Goal: Obtain resource: Download file/media

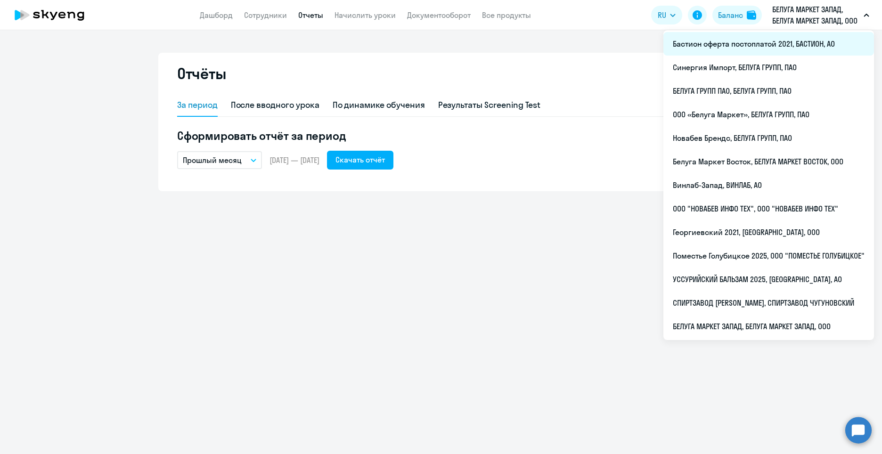
click at [787, 44] on li "Бастион оферта постоплатой 2021, БАСТИОН, АО" at bounding box center [768, 44] width 211 height 24
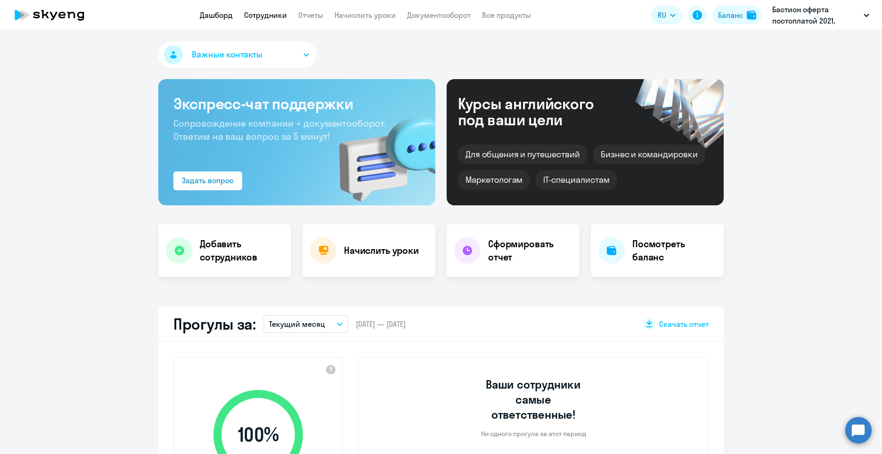
select select "30"
click at [274, 16] on link "Сотрудники" at bounding box center [265, 14] width 43 height 9
select select "30"
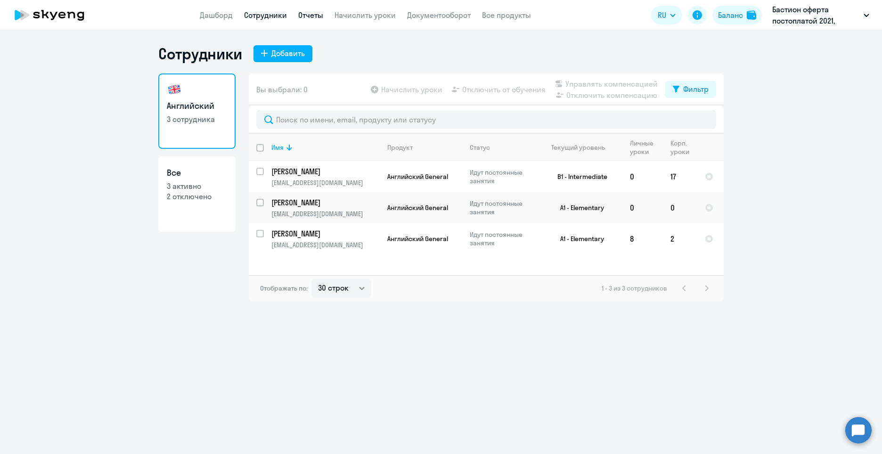
click at [311, 16] on link "Отчеты" at bounding box center [310, 14] width 25 height 9
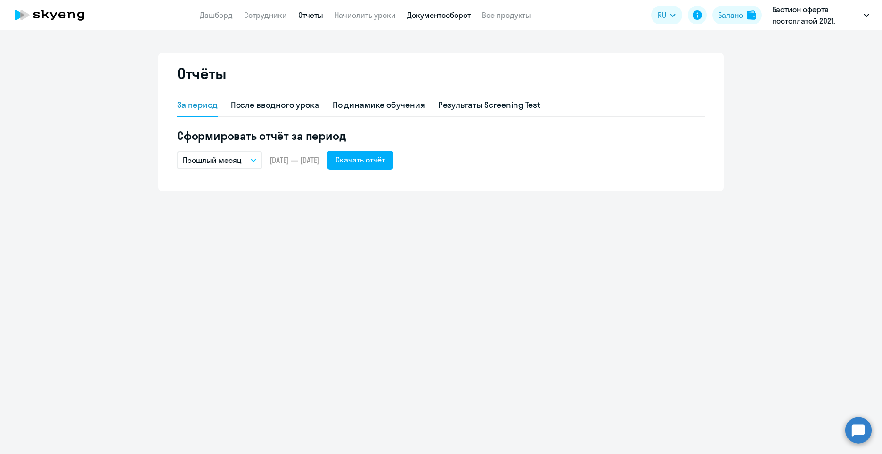
click at [449, 11] on link "Документооборот" at bounding box center [439, 14] width 64 height 9
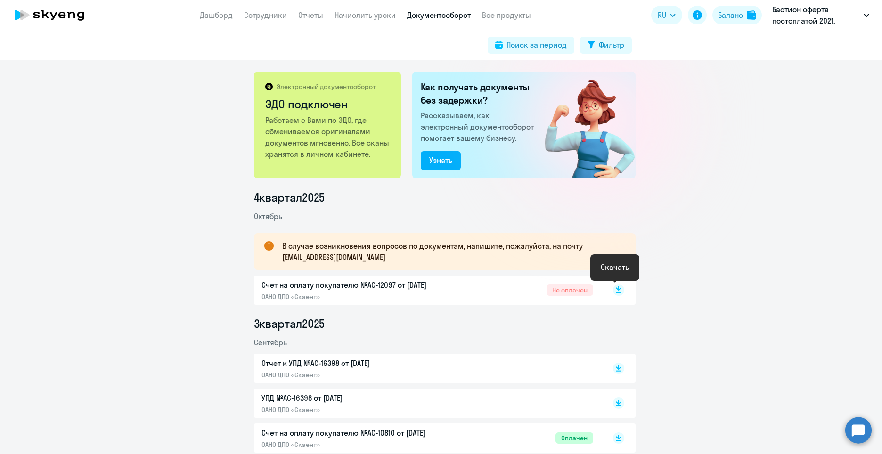
click at [613, 290] on rect at bounding box center [618, 290] width 11 height 11
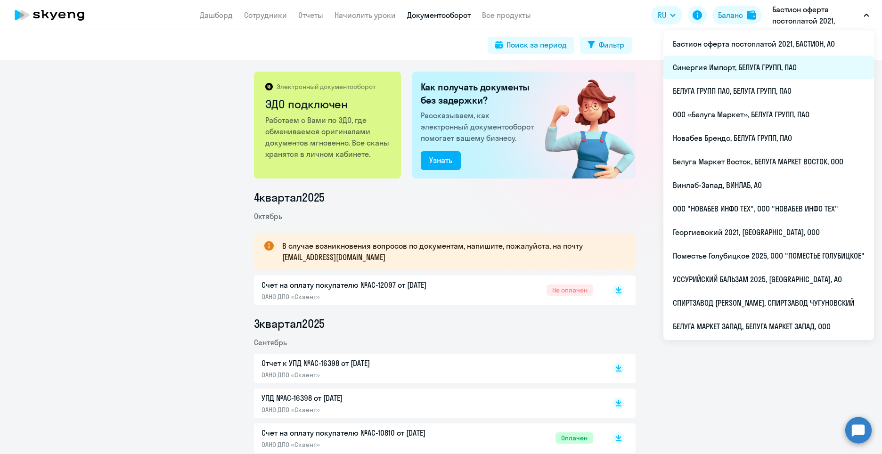
click at [775, 73] on li "Синергия Импорт, БЕЛУГА ГРУПП, ПАО" at bounding box center [768, 68] width 211 height 24
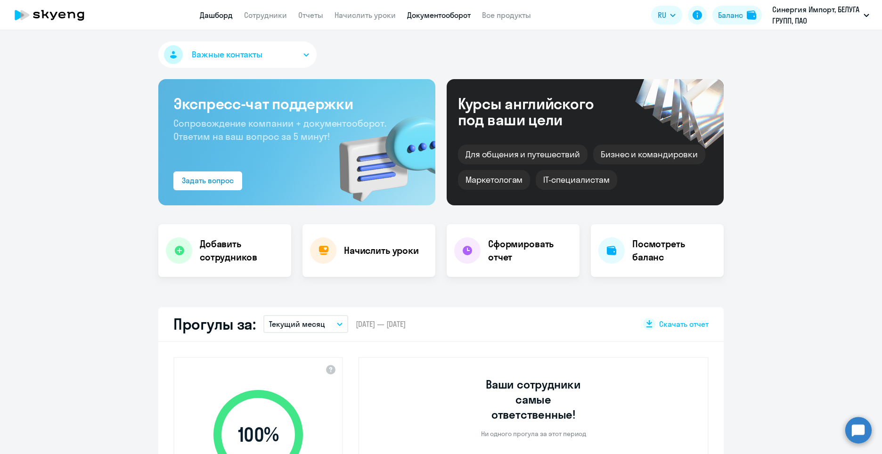
select select "30"
click at [432, 11] on link "Документооборот" at bounding box center [439, 14] width 64 height 9
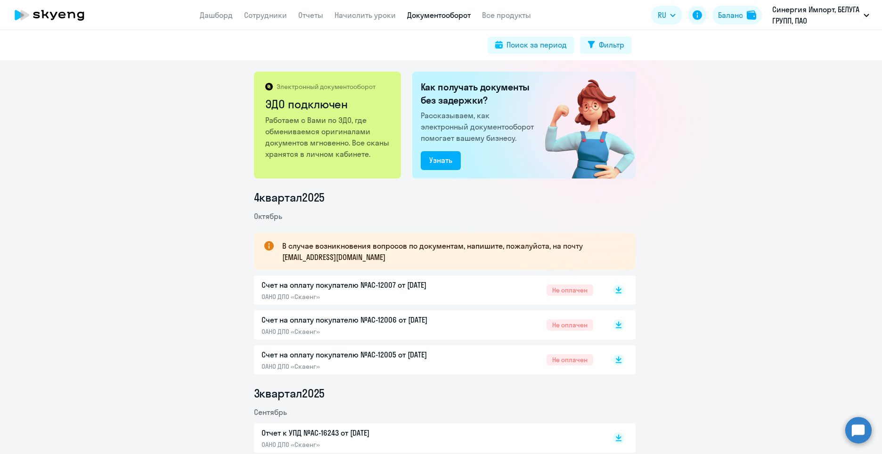
scroll to position [141, 0]
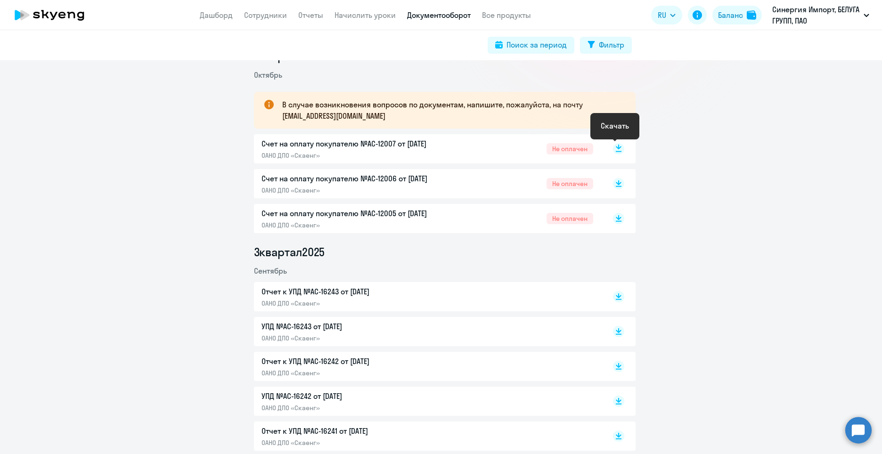
click at [617, 150] on rect at bounding box center [618, 148] width 11 height 11
click at [617, 180] on rect at bounding box center [618, 183] width 11 height 11
click at [616, 215] on icon at bounding box center [619, 216] width 6 height 5
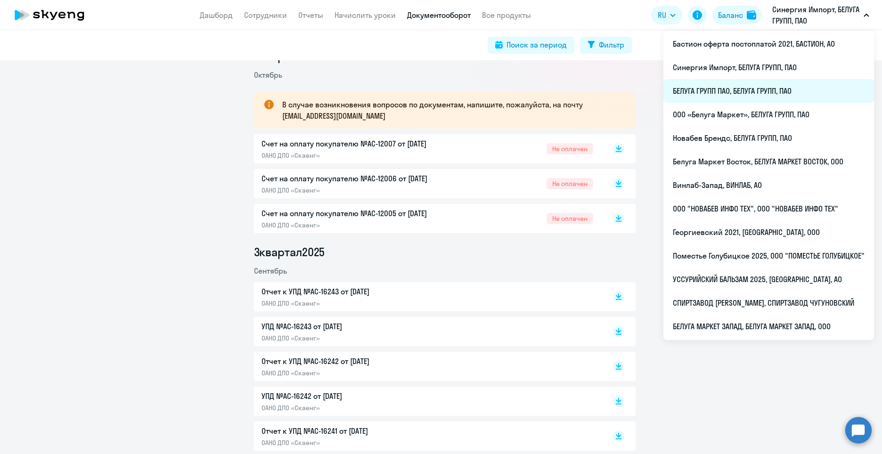
click at [782, 94] on li "БЕЛУГА ГРУПП ПАО, БЕЛУГА ГРУПП, ПАО" at bounding box center [768, 91] width 211 height 24
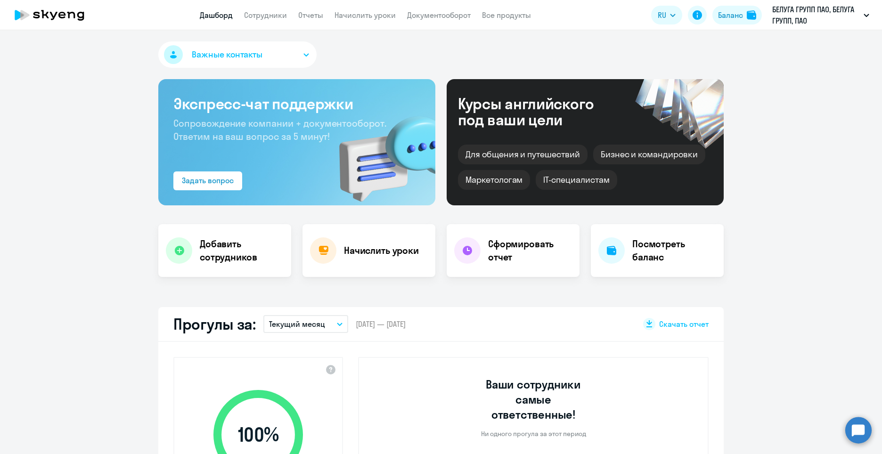
click at [459, 21] on app-header "Дашборд Сотрудники Отчеты Начислить уроки Документооборот Все продукты Дашборд …" at bounding box center [441, 15] width 882 height 30
click at [458, 15] on link "Документооборот" at bounding box center [439, 14] width 64 height 9
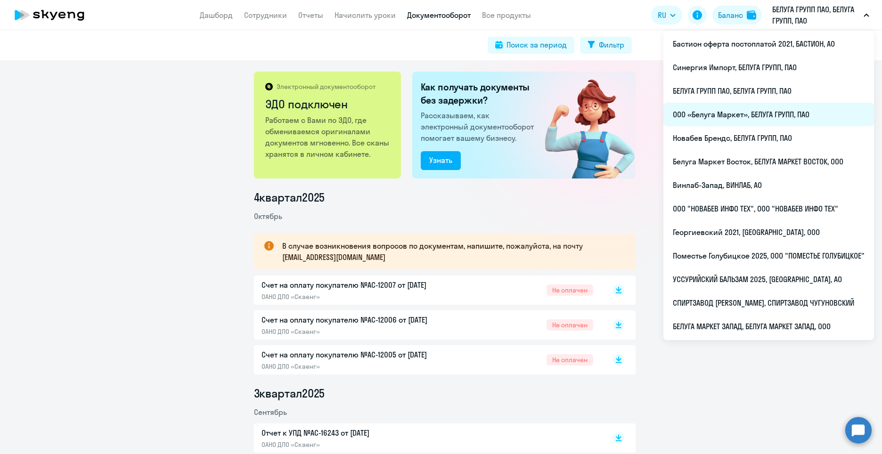
click at [760, 110] on li "ООО «Белуга Маркет», БЕЛУГА ГРУПП, ПАО" at bounding box center [768, 115] width 211 height 24
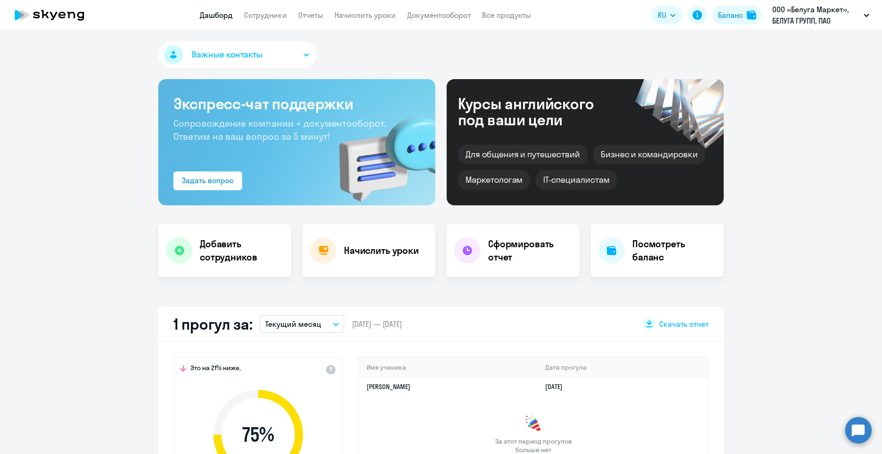
select select "30"
click at [466, 19] on link "Документооборот" at bounding box center [439, 14] width 64 height 9
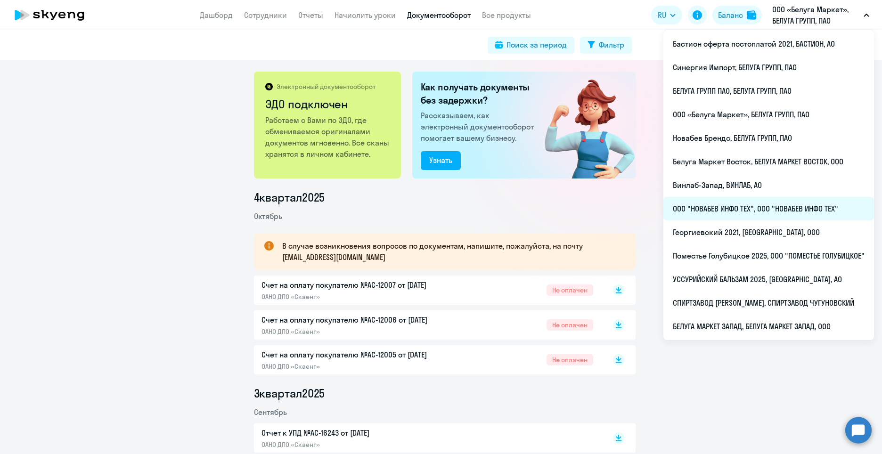
click at [795, 209] on li "ООО "НОВАБЕВ ИНФО ТЕХ", ООО "НОВАБЕВ ИНФО ТЕХ"" at bounding box center [768, 209] width 211 height 24
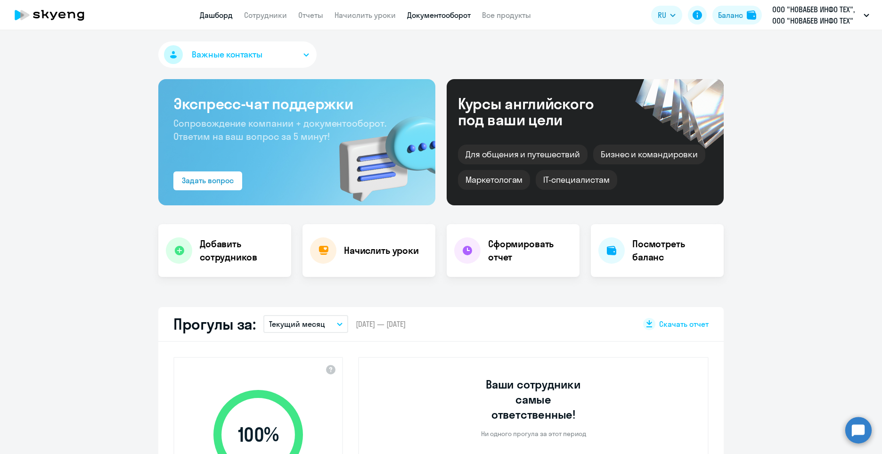
click at [423, 13] on link "Документооборот" at bounding box center [439, 14] width 64 height 9
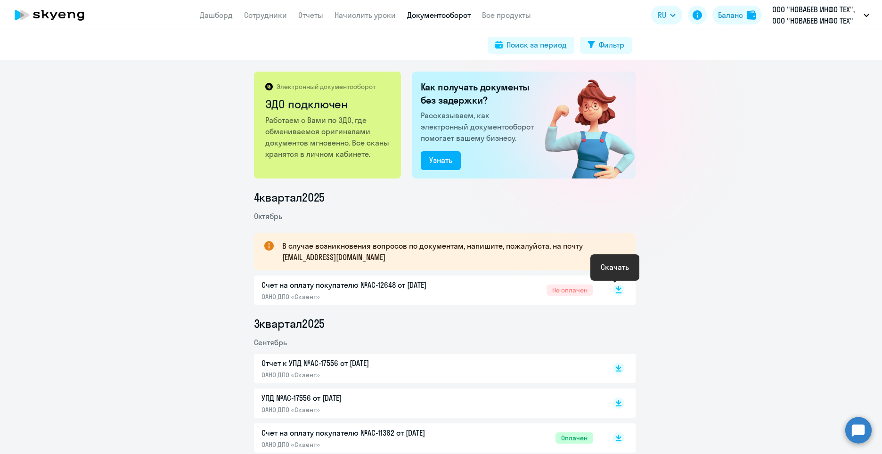
click at [613, 291] on rect at bounding box center [618, 290] width 11 height 11
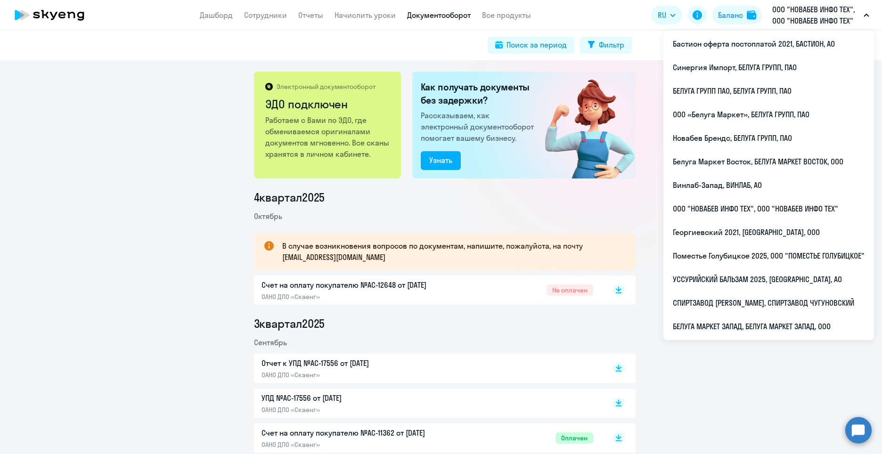
click at [821, 21] on p "ООО "НОВАБЕВ ИНФО ТЕХ", ООО "НОВАБЕВ ИНФО ТЕХ"" at bounding box center [816, 15] width 88 height 23
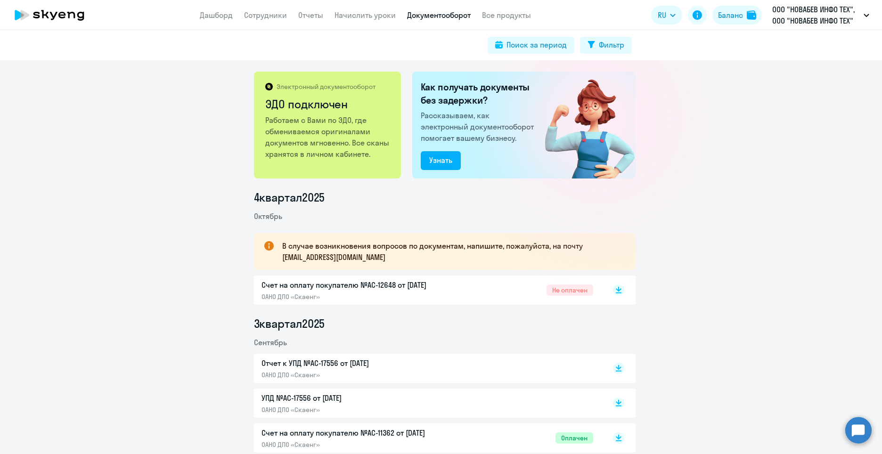
click at [821, 21] on p "ООО "НОВАБЕВ ИНФО ТЕХ", ООО "НОВАБЕВ ИНФО ТЕХ"" at bounding box center [816, 15] width 88 height 23
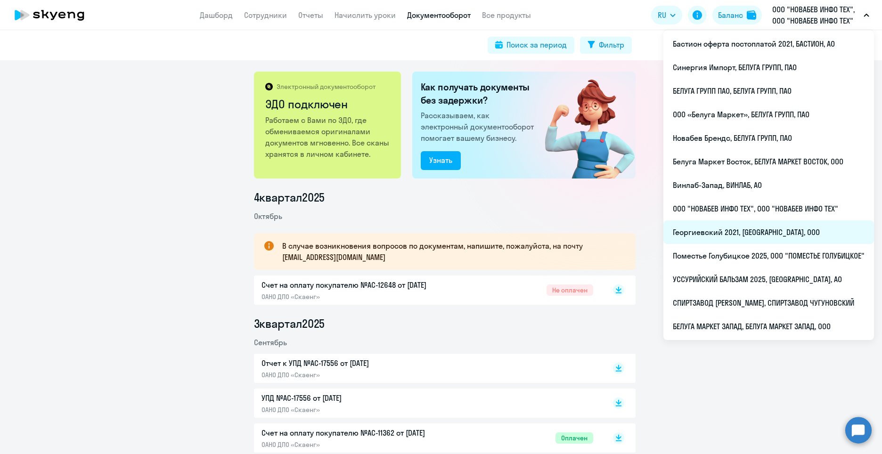
click at [780, 233] on li "Георгиевский 2021, [GEOGRAPHIC_DATA], ООО" at bounding box center [768, 233] width 211 height 24
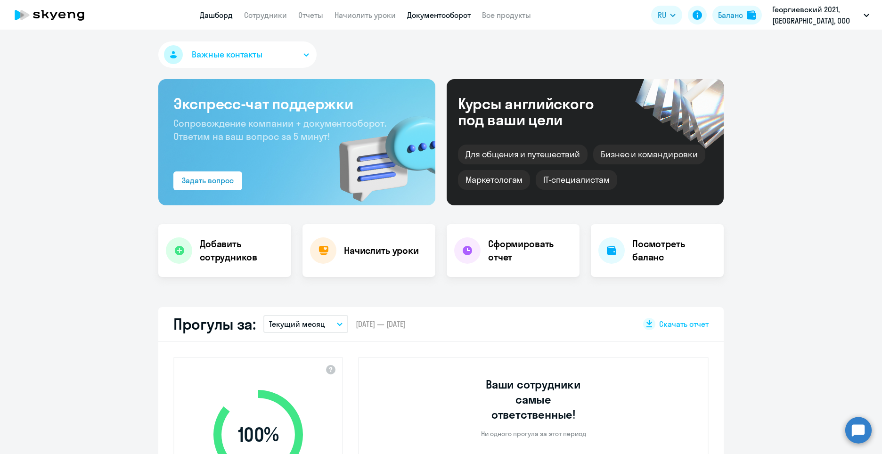
click at [408, 14] on link "Документооборот" at bounding box center [439, 14] width 64 height 9
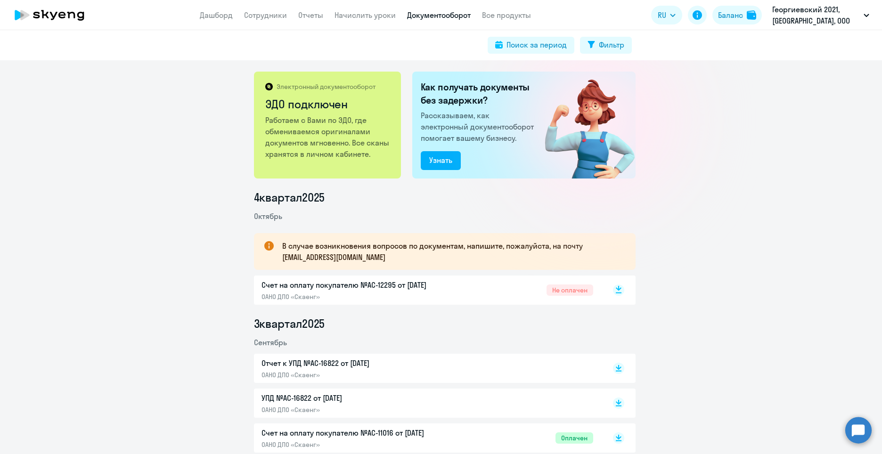
click at [616, 293] on icon at bounding box center [619, 293] width 6 height 1
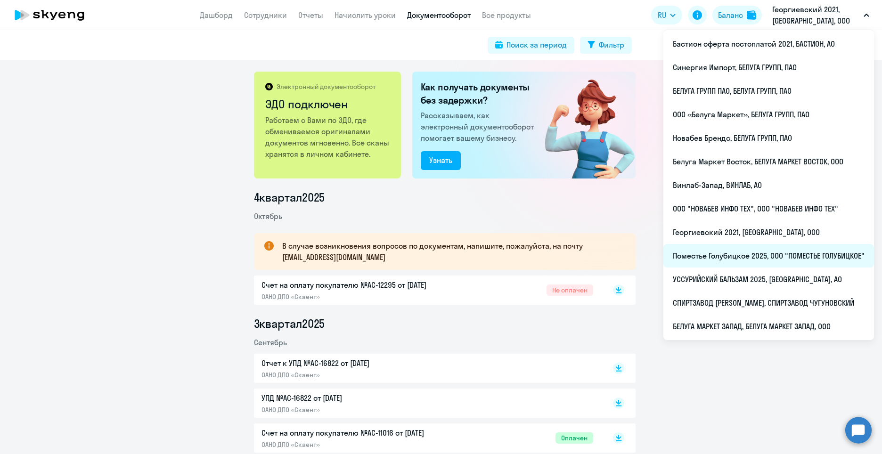
click at [761, 256] on li "Поместье Голубицкое 2025, ООО "ПОМЕСТЬЕ ГОЛУБИЦКОЕ"" at bounding box center [768, 256] width 211 height 24
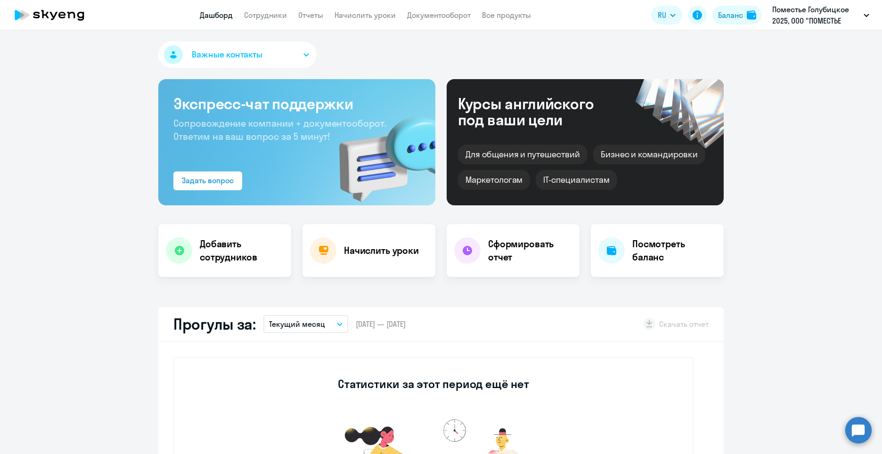
select select "30"
click at [453, 16] on link "Документооборот" at bounding box center [439, 14] width 64 height 9
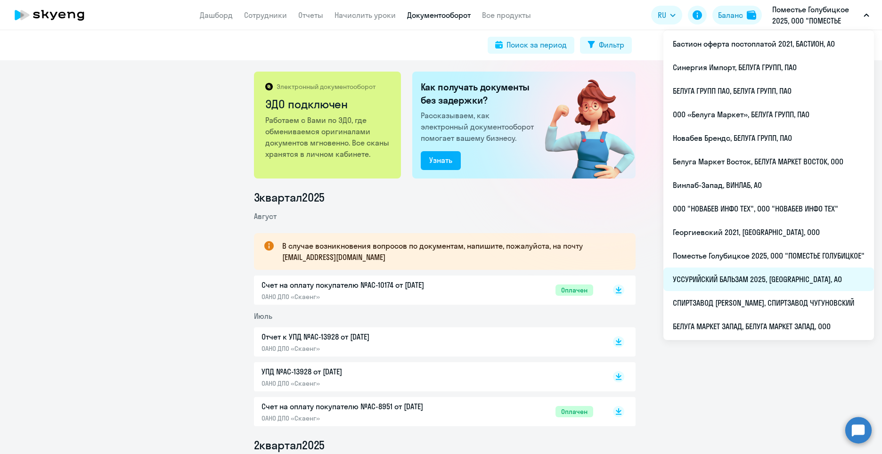
click at [761, 285] on li "УССУРИЙСКИЙ БАЛЬЗАМ 2025, [GEOGRAPHIC_DATA], АО" at bounding box center [768, 280] width 211 height 24
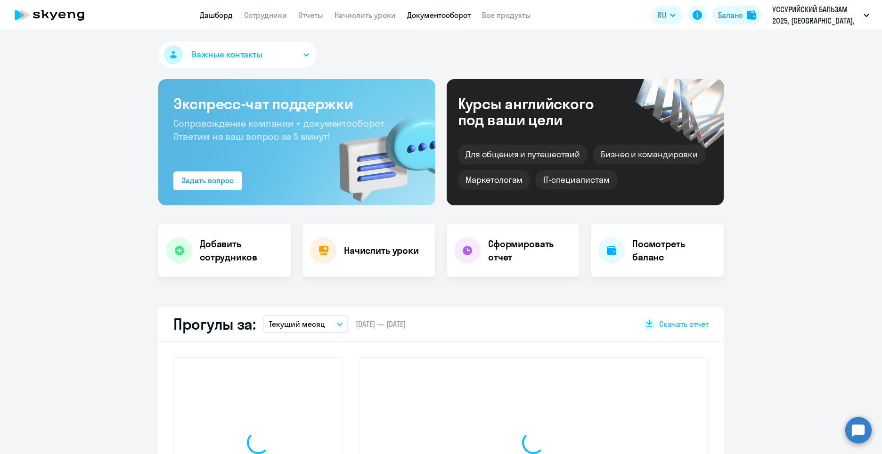
select select "30"
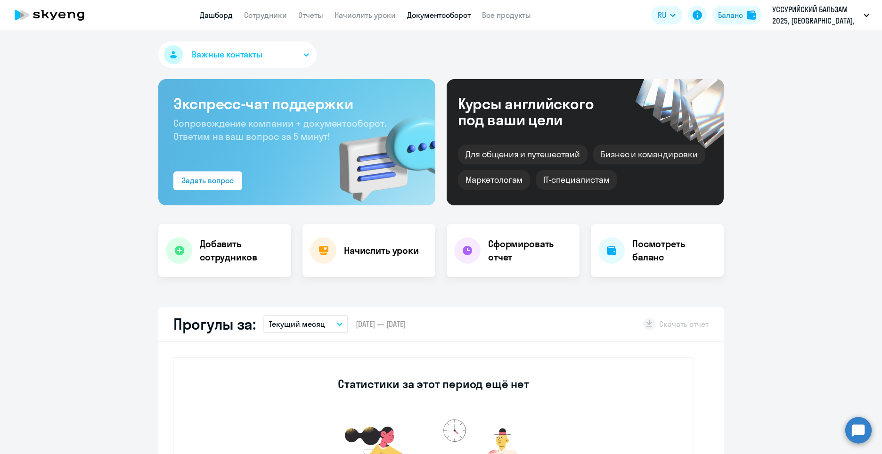
click at [452, 17] on link "Документооборот" at bounding box center [439, 14] width 64 height 9
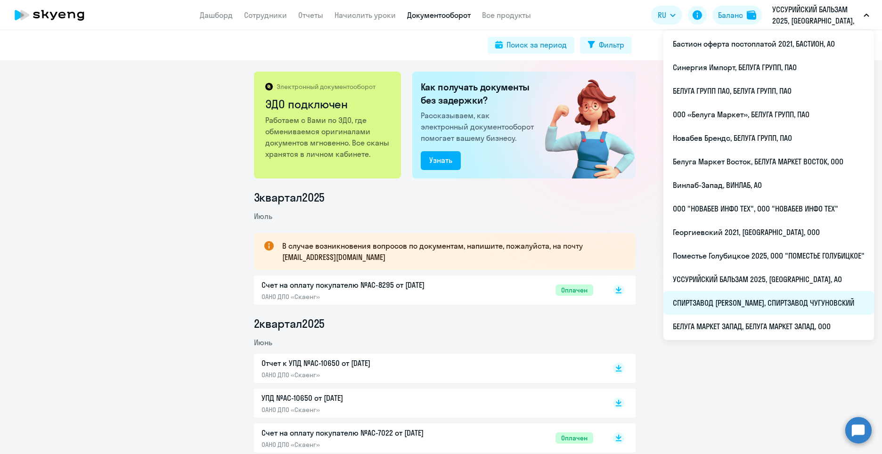
click at [761, 304] on li "СПИРТЗАВОД [PERSON_NAME], СПИРТЗАВОД ЧУГУНОВСКИЙ" at bounding box center [768, 303] width 211 height 24
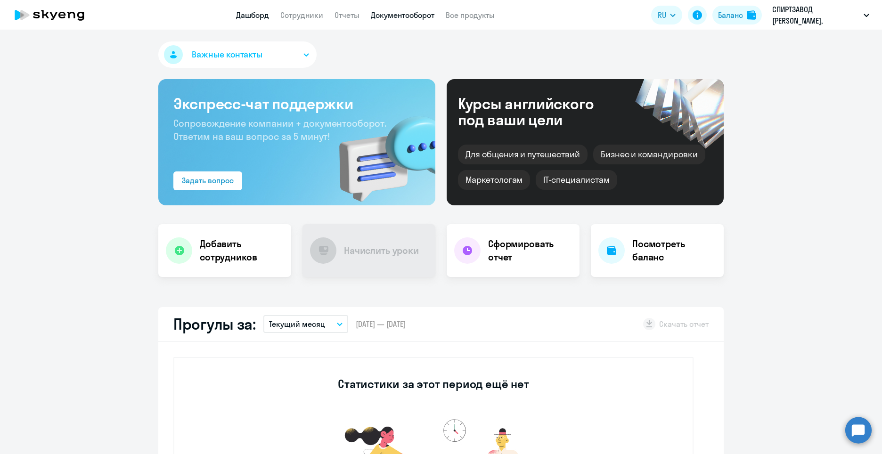
click at [425, 17] on link "Документооборот" at bounding box center [403, 14] width 64 height 9
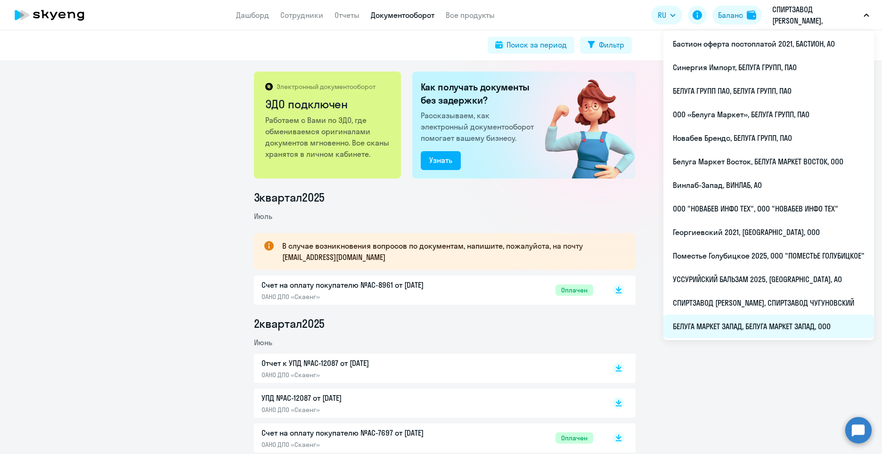
click at [801, 329] on li "БЕЛУГА МАРКЕТ ЗАПАД, БЕЛУГА МАРКЕТ ЗАПАД, ООО" at bounding box center [768, 327] width 211 height 24
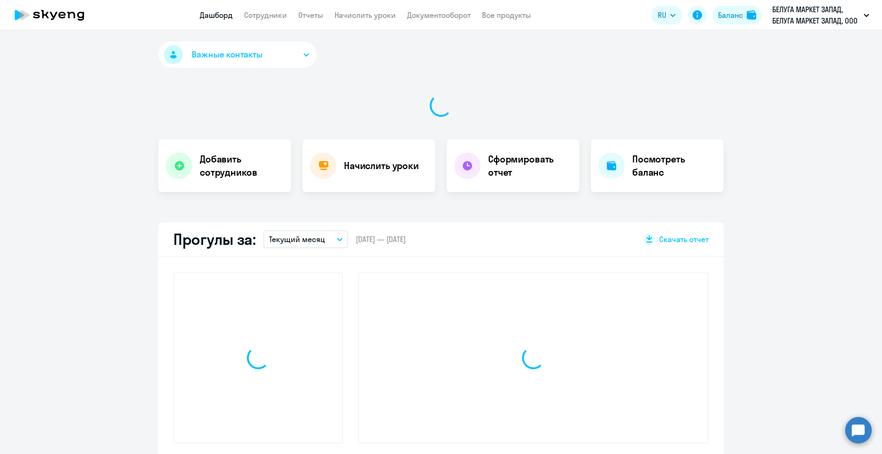
select select "30"
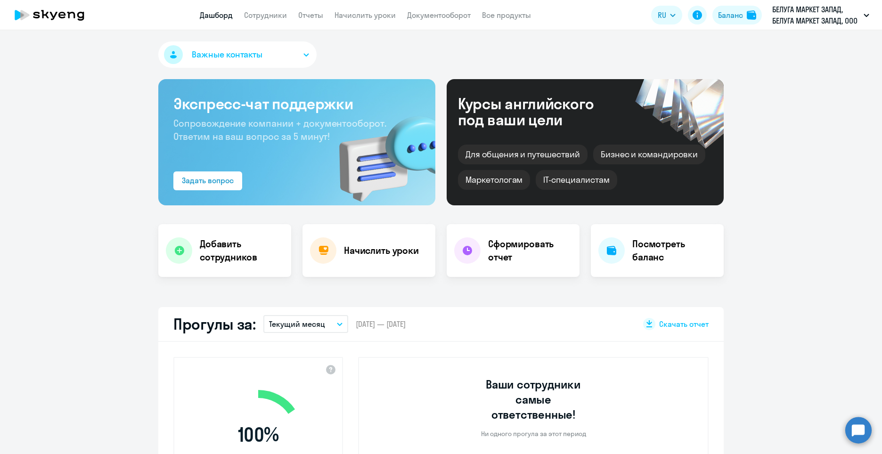
click at [445, 22] on app-header "Дашборд Сотрудники Отчеты Начислить уроки Документооборот Все продукты Дашборд …" at bounding box center [441, 15] width 882 height 30
click at [445, 16] on link "Документооборот" at bounding box center [439, 14] width 64 height 9
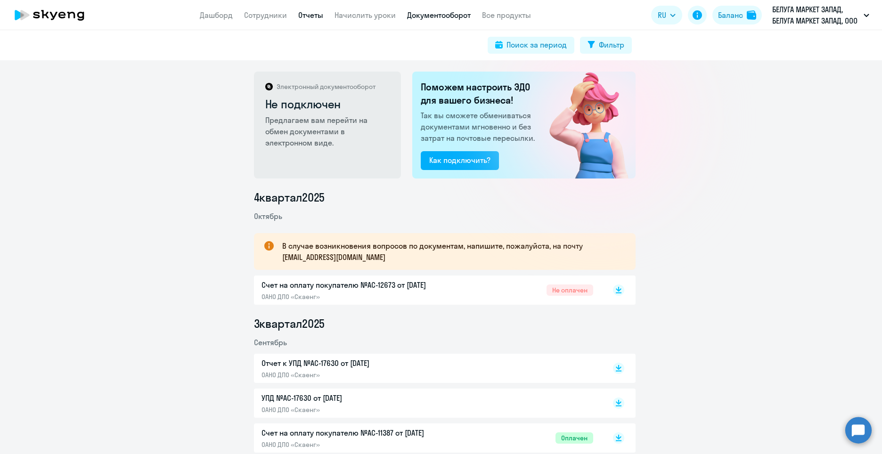
click at [308, 15] on link "Отчеты" at bounding box center [310, 14] width 25 height 9
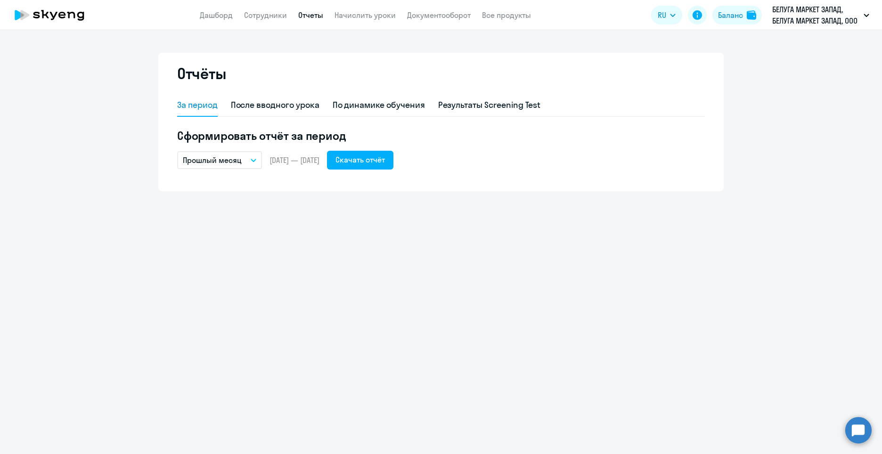
click at [251, 161] on icon "button" at bounding box center [254, 160] width 6 height 3
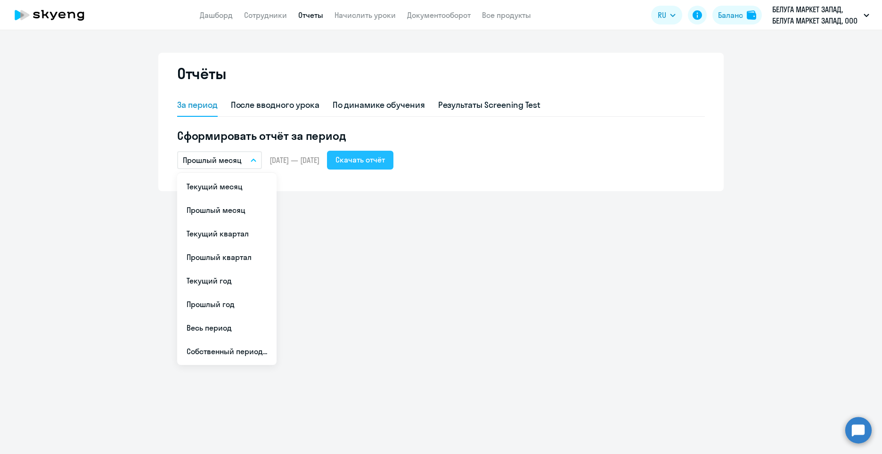
click at [385, 161] on div "Скачать отчёт" at bounding box center [359, 159] width 49 height 11
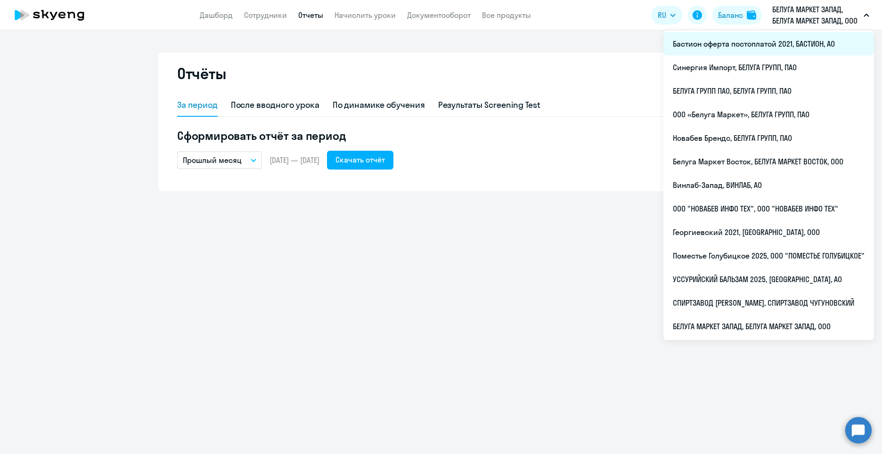
click at [716, 49] on li "Бастион оферта постоплатой 2021, БАСТИОН, АО" at bounding box center [768, 44] width 211 height 24
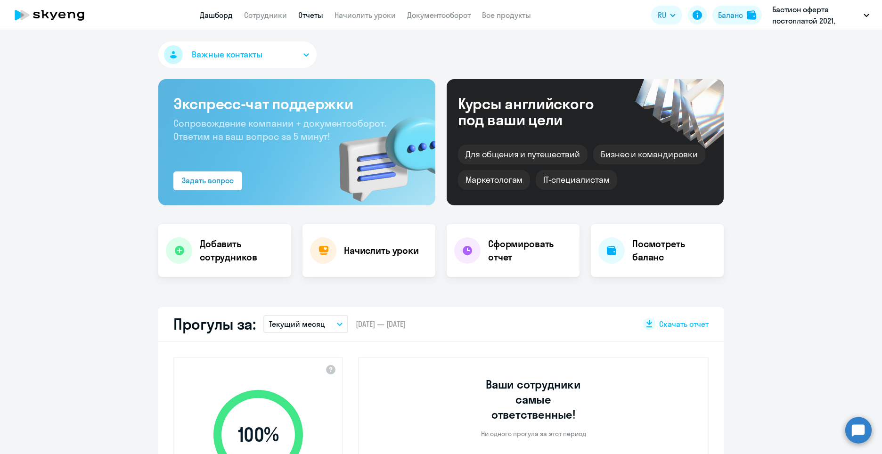
click at [316, 15] on link "Отчеты" at bounding box center [310, 14] width 25 height 9
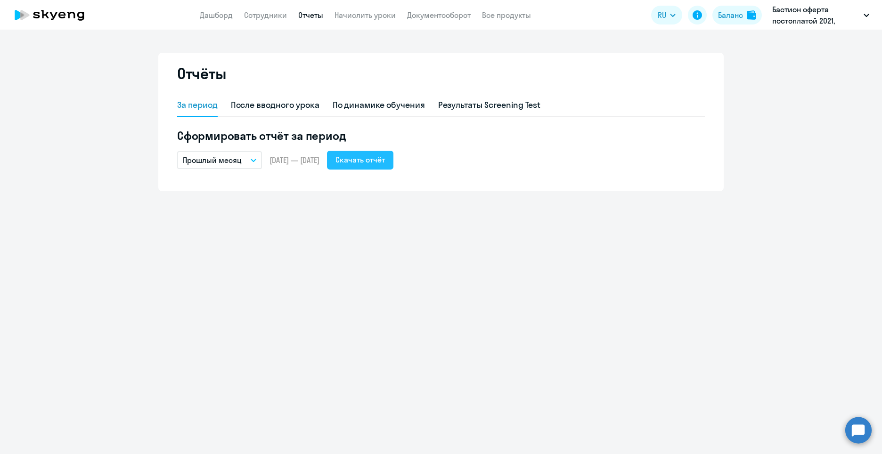
click at [382, 163] on div "Скачать отчёт" at bounding box center [359, 159] width 49 height 11
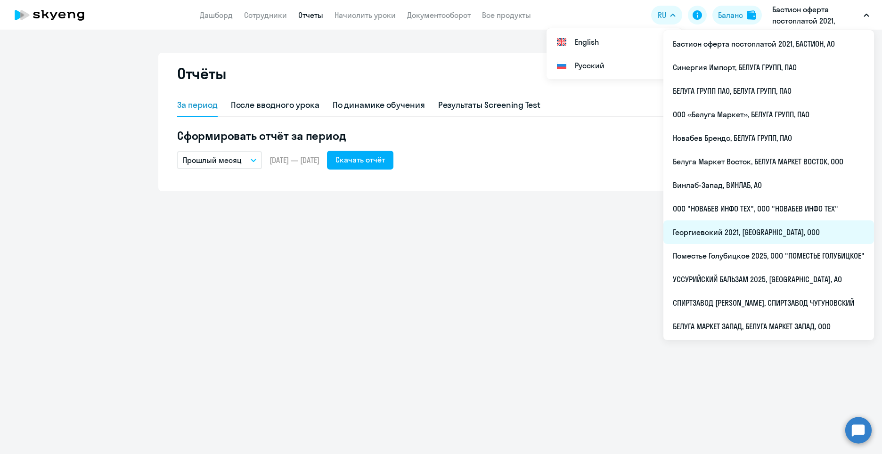
click at [764, 230] on li "Георгиевский 2021, [GEOGRAPHIC_DATA], ООО" at bounding box center [768, 233] width 211 height 24
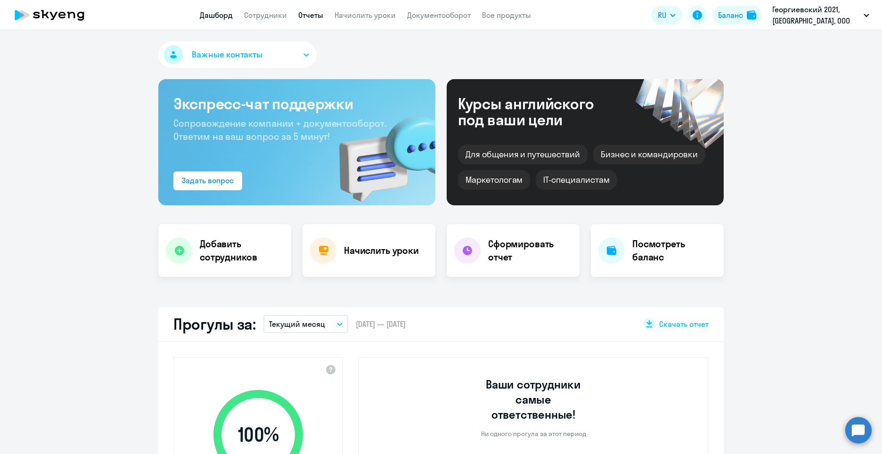
click at [322, 12] on link "Отчеты" at bounding box center [310, 14] width 25 height 9
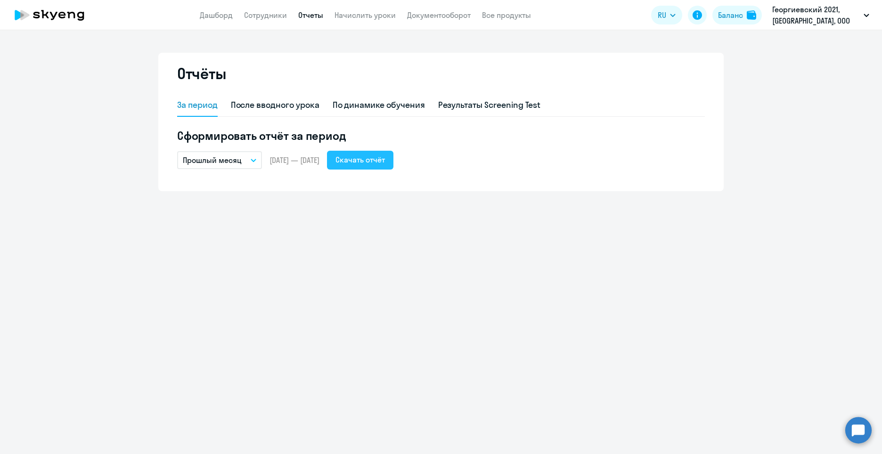
click at [385, 163] on div "Скачать отчёт" at bounding box center [359, 159] width 49 height 11
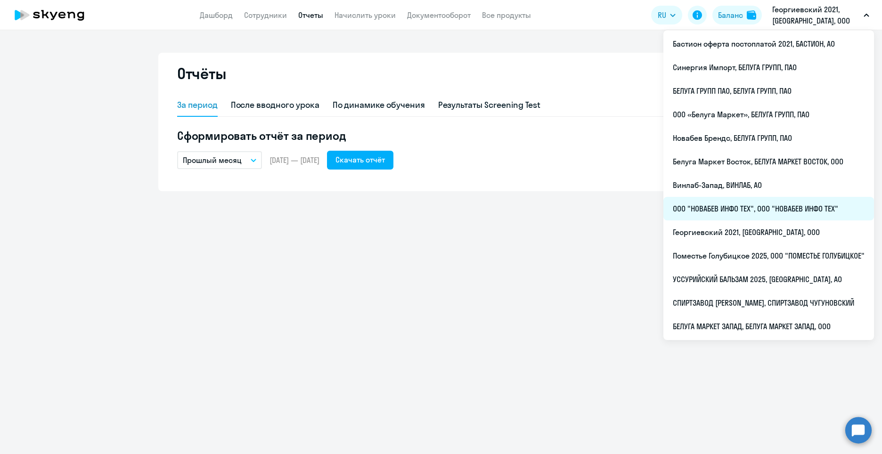
click at [766, 207] on li "ООО "НОВАБЕВ ИНФО ТЕХ", ООО "НОВАБЕВ ИНФО ТЕХ"" at bounding box center [768, 209] width 211 height 24
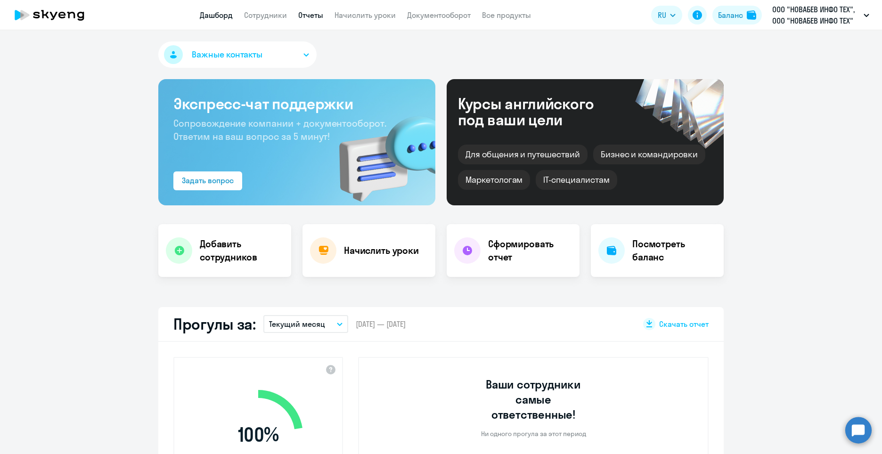
select select "30"
click at [308, 22] on app-header "Дашборд Сотрудники Отчеты Начислить уроки Документооборот Все продукты Дашборд …" at bounding box center [441, 15] width 882 height 30
click at [309, 16] on link "Отчеты" at bounding box center [310, 14] width 25 height 9
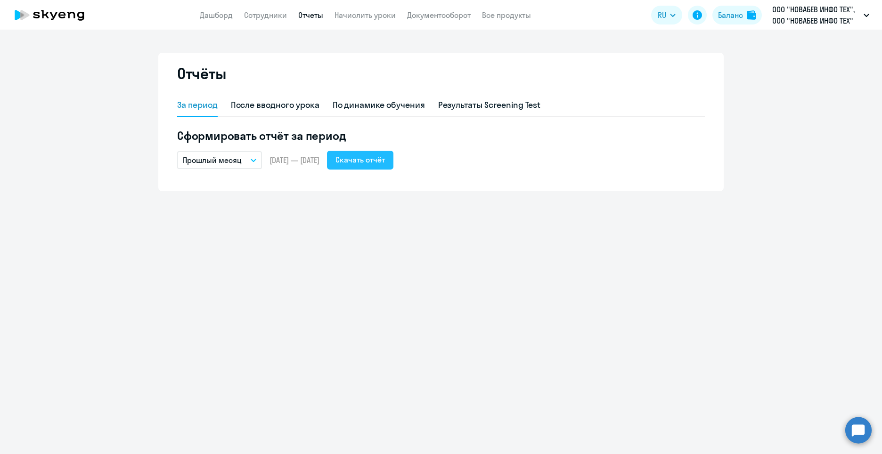
click at [361, 163] on button "Скачать отчёт" at bounding box center [360, 160] width 66 height 19
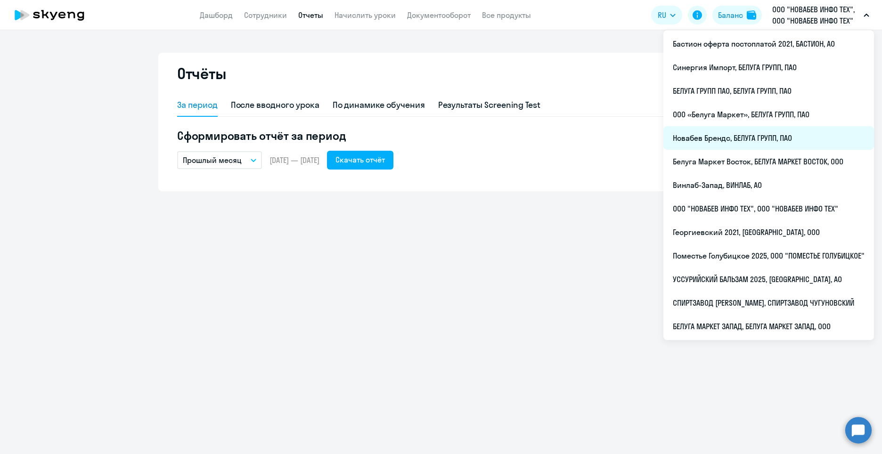
click at [766, 141] on li "Новабев Брендс, БЕЛУГА ГРУПП, ПАО" at bounding box center [768, 138] width 211 height 24
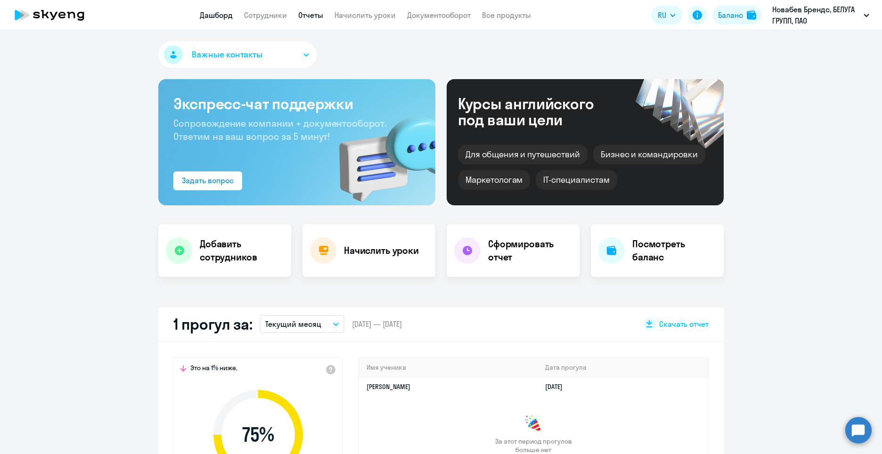
click at [308, 11] on link "Отчеты" at bounding box center [310, 14] width 25 height 9
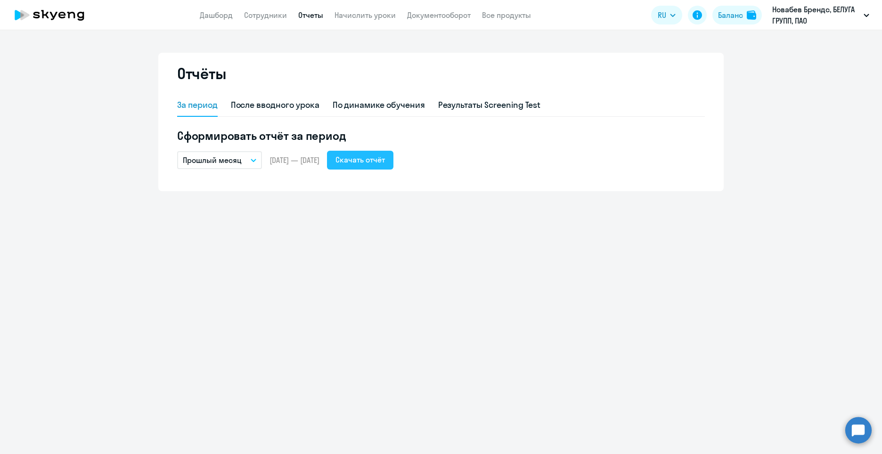
click at [384, 167] on button "Скачать отчёт" at bounding box center [360, 160] width 66 height 19
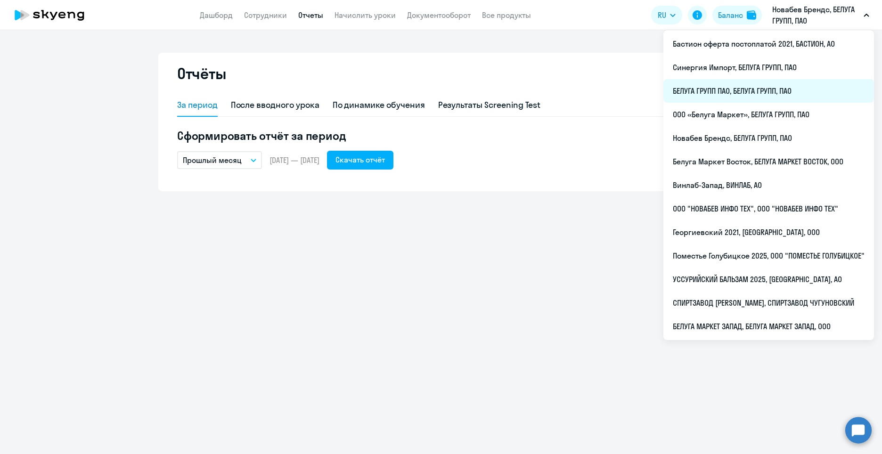
click at [727, 86] on li "БЕЛУГА ГРУПП ПАО, БЕЛУГА ГРУПП, ПАО" at bounding box center [768, 91] width 211 height 24
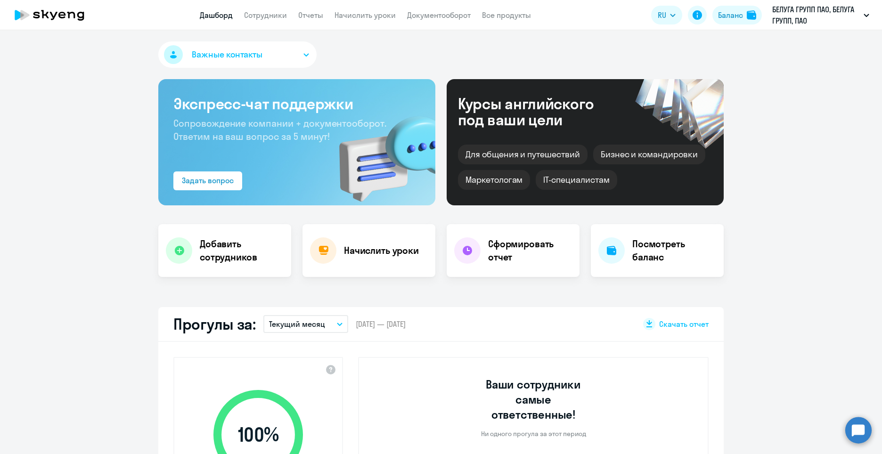
select select "30"
click at [303, 17] on link "Отчеты" at bounding box center [310, 14] width 25 height 9
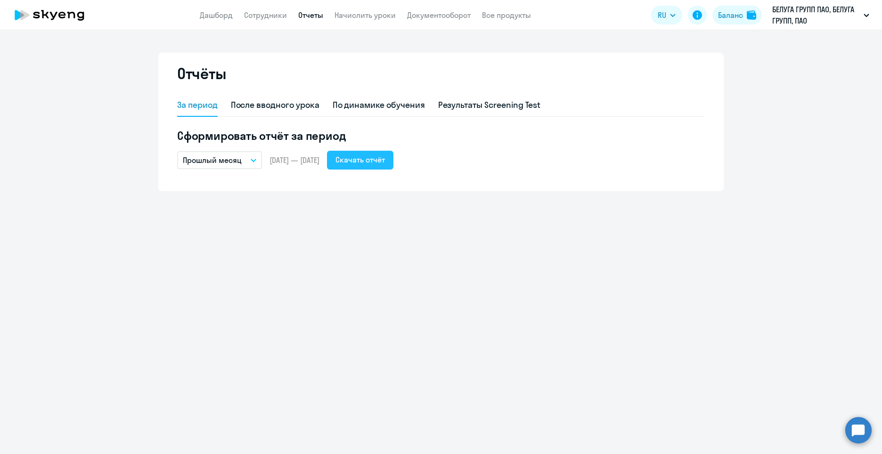
click at [364, 163] on div "Скачать отчёт" at bounding box center [359, 159] width 49 height 11
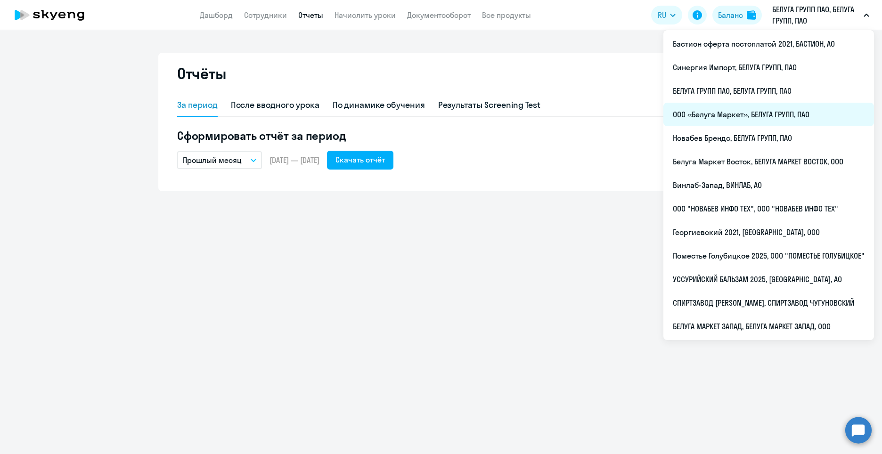
click at [749, 112] on li "ООО «Белуга Маркет», БЕЛУГА ГРУПП, ПАО" at bounding box center [768, 115] width 211 height 24
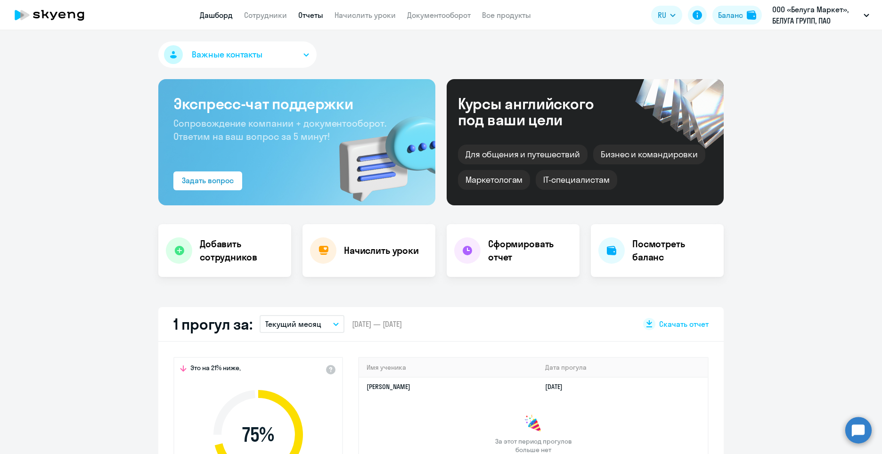
click at [303, 14] on link "Отчеты" at bounding box center [310, 14] width 25 height 9
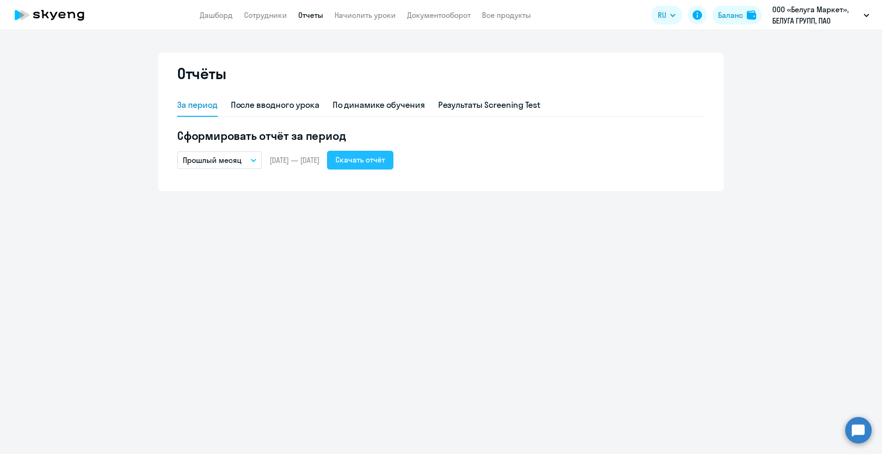
click at [376, 162] on div "Скачать отчёт" at bounding box center [359, 159] width 49 height 11
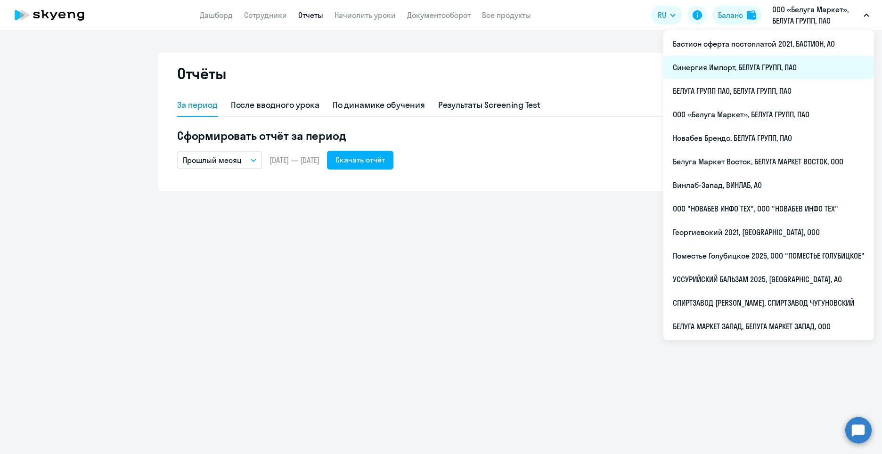
click at [758, 74] on li "Синергия Импорт, БЕЛУГА ГРУПП, ПАО" at bounding box center [768, 68] width 211 height 24
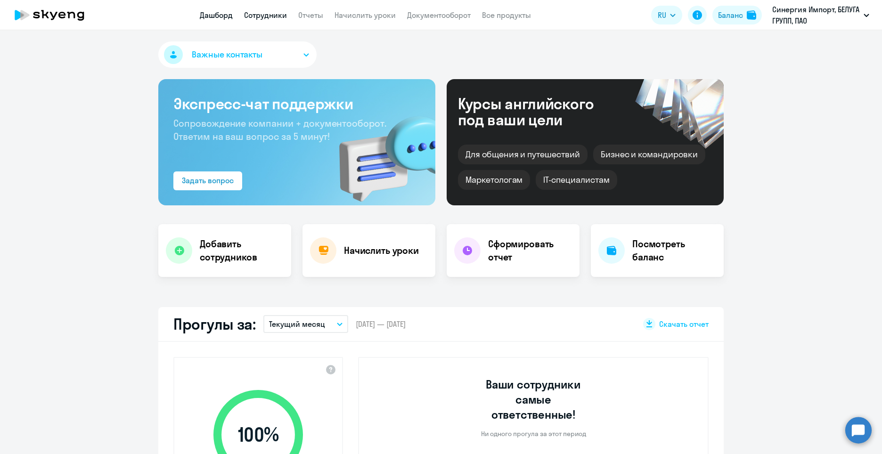
select select "30"
click at [301, 14] on link "Отчеты" at bounding box center [310, 14] width 25 height 9
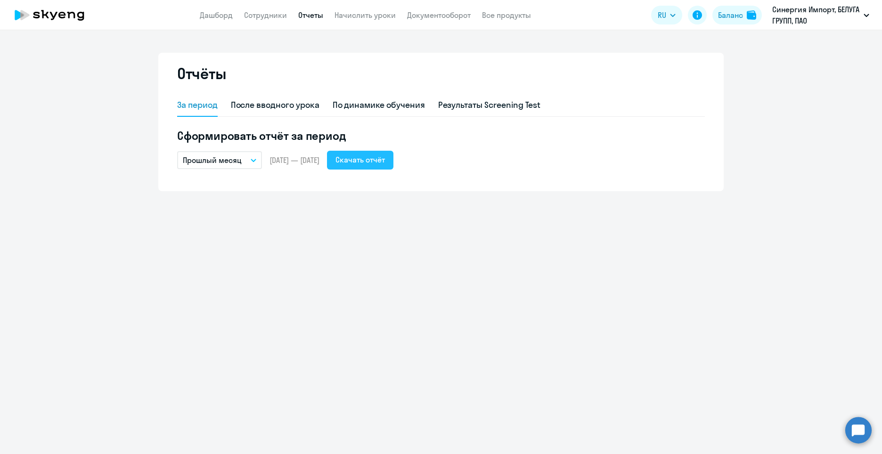
click at [385, 155] on div "Скачать отчёт" at bounding box center [359, 159] width 49 height 11
